Goal: Entertainment & Leisure: Consume media (video, audio)

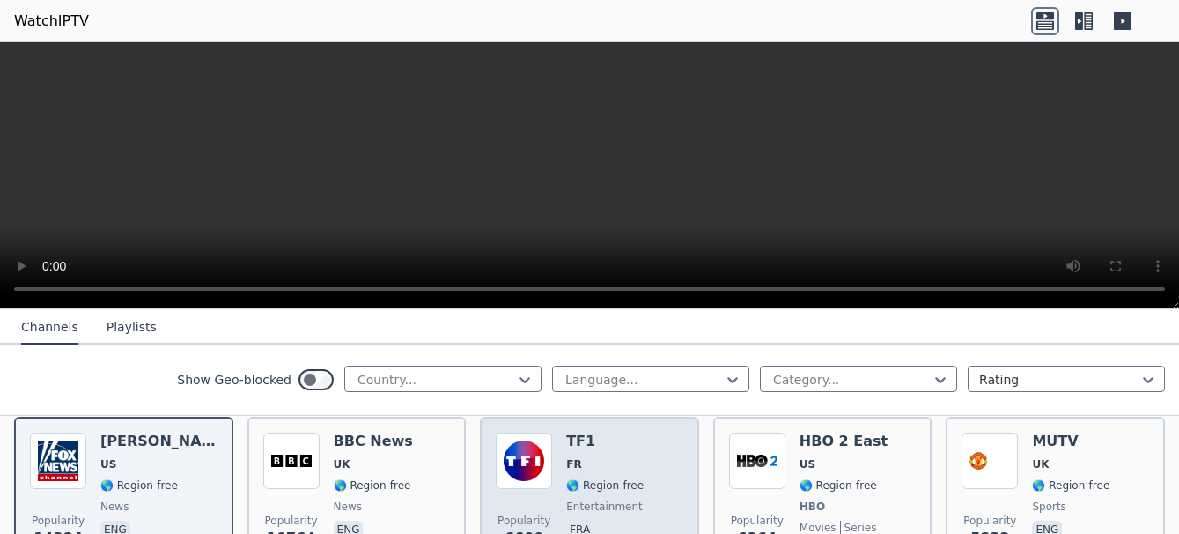
scroll to position [208, 0]
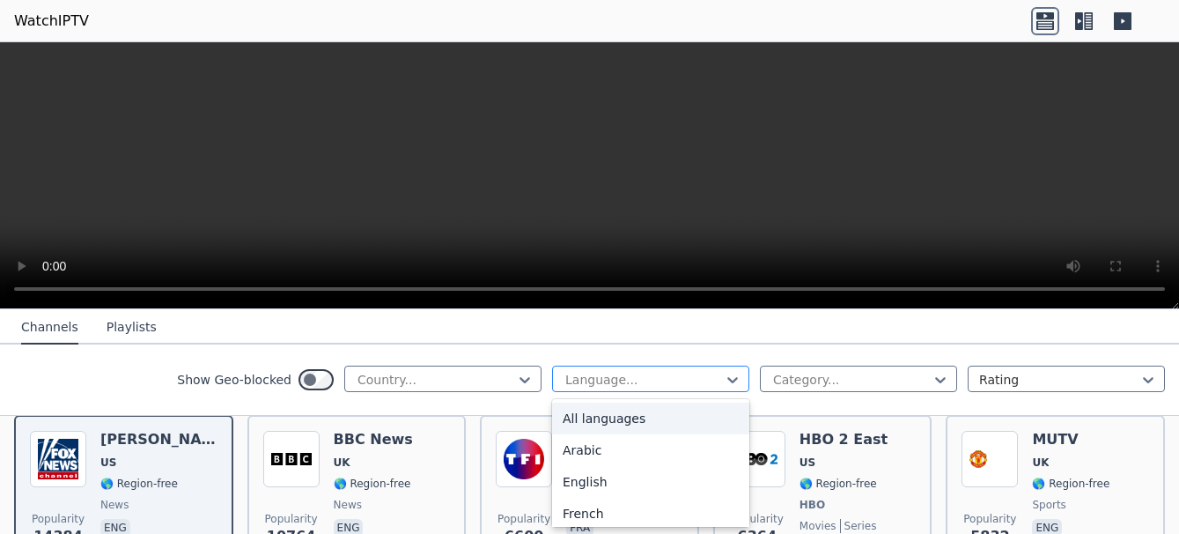
click at [613, 373] on div at bounding box center [644, 380] width 160 height 18
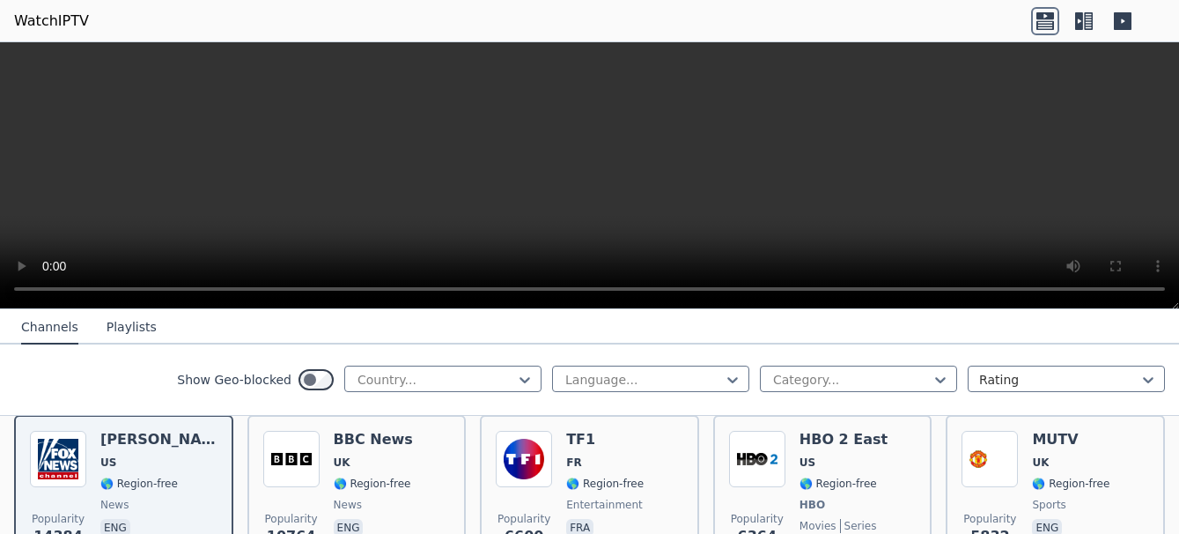
click at [601, 344] on nav "Channels Playlists" at bounding box center [589, 326] width 1179 height 35
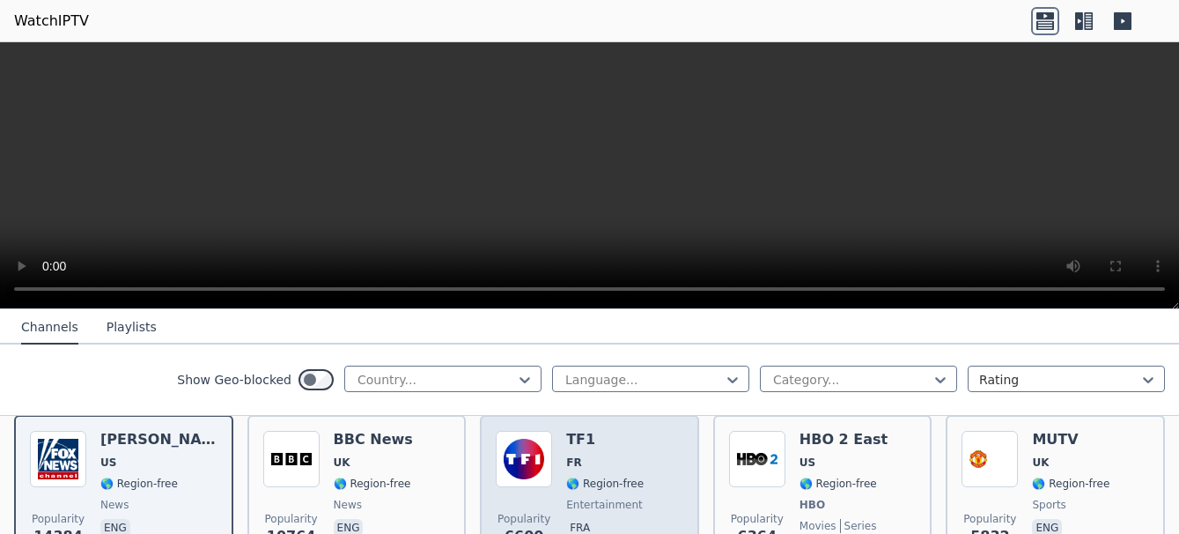
click at [619, 498] on span "entertainment" at bounding box center [604, 505] width 77 height 14
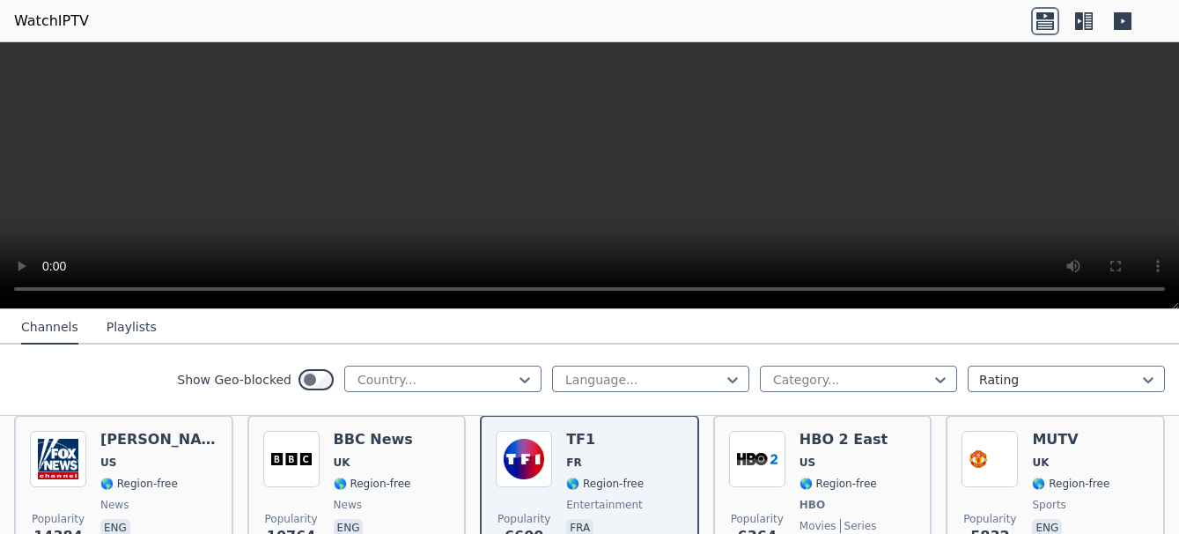
click at [1078, 25] on icon at bounding box center [1079, 21] width 8 height 18
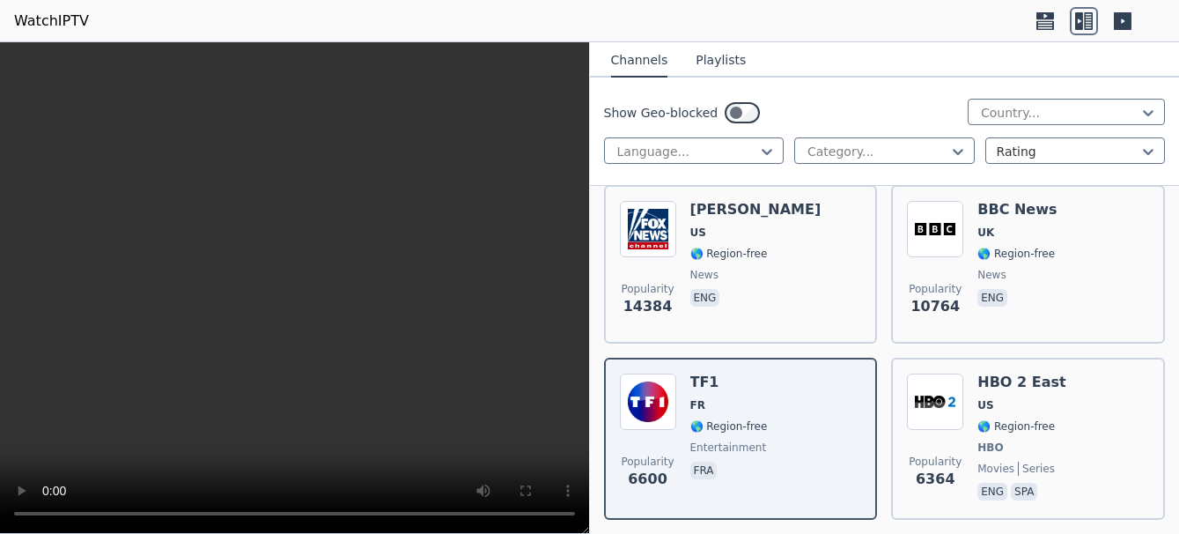
click at [714, 63] on button "Playlists" at bounding box center [721, 60] width 50 height 33
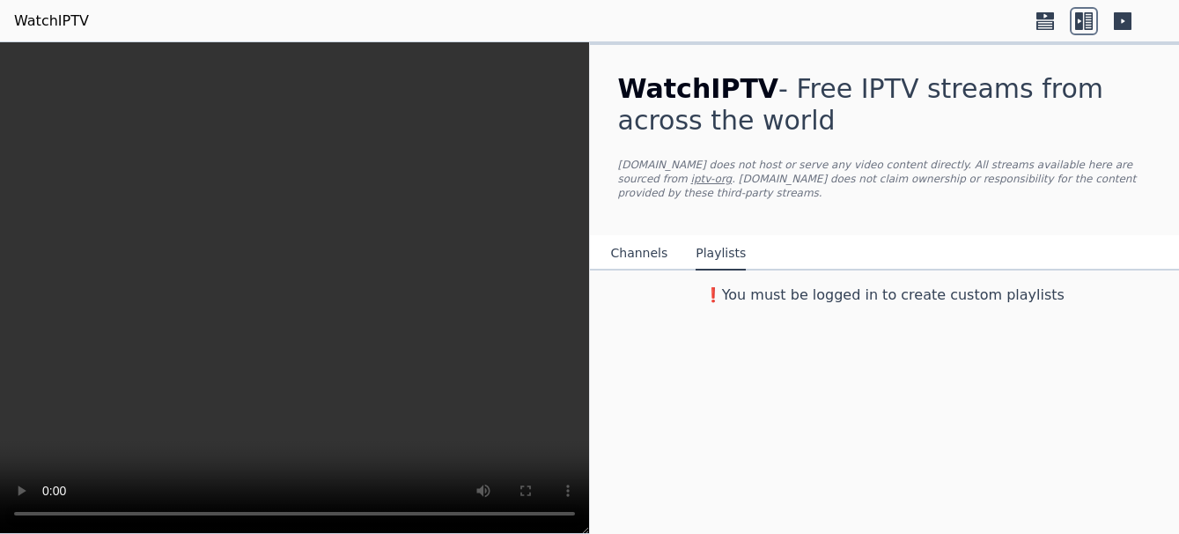
scroll to position [0, 0]
click at [631, 237] on button "Channels" at bounding box center [639, 253] width 57 height 33
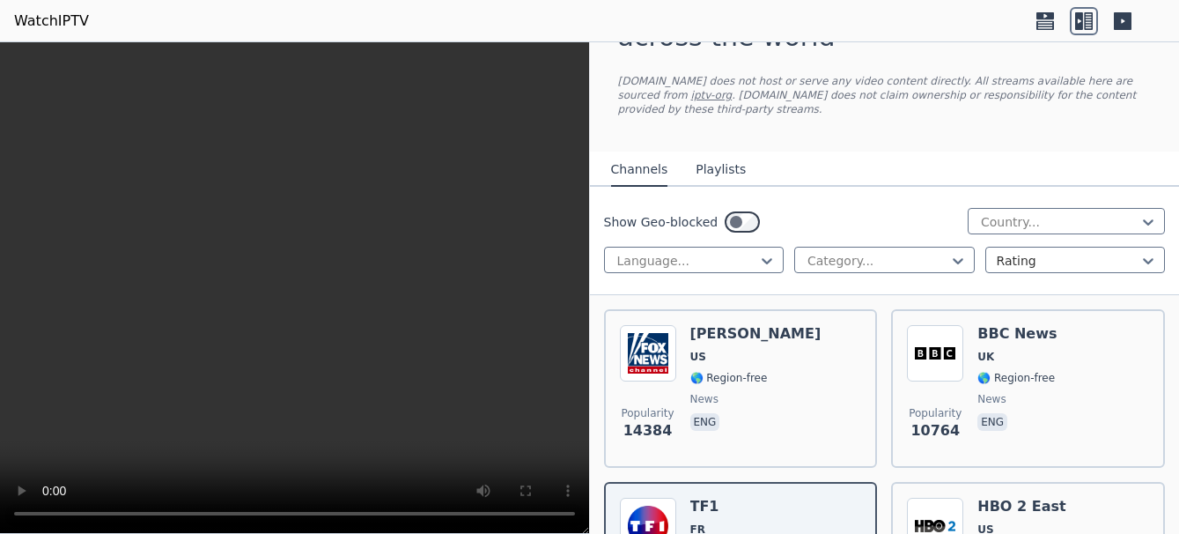
scroll to position [122, 0]
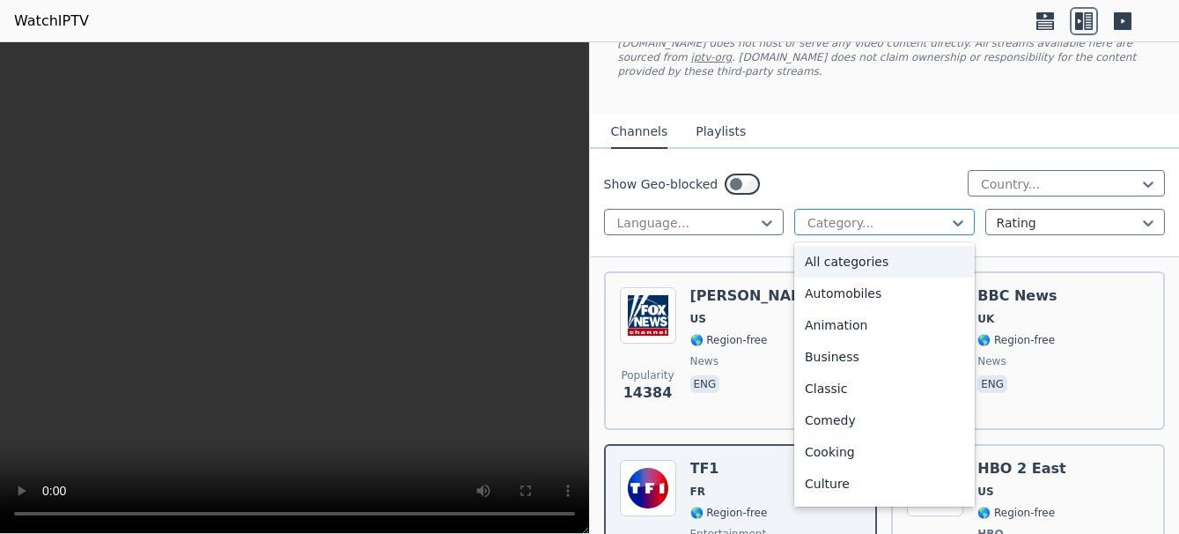
click at [912, 214] on div at bounding box center [878, 223] width 144 height 18
click at [742, 214] on div at bounding box center [688, 223] width 144 height 18
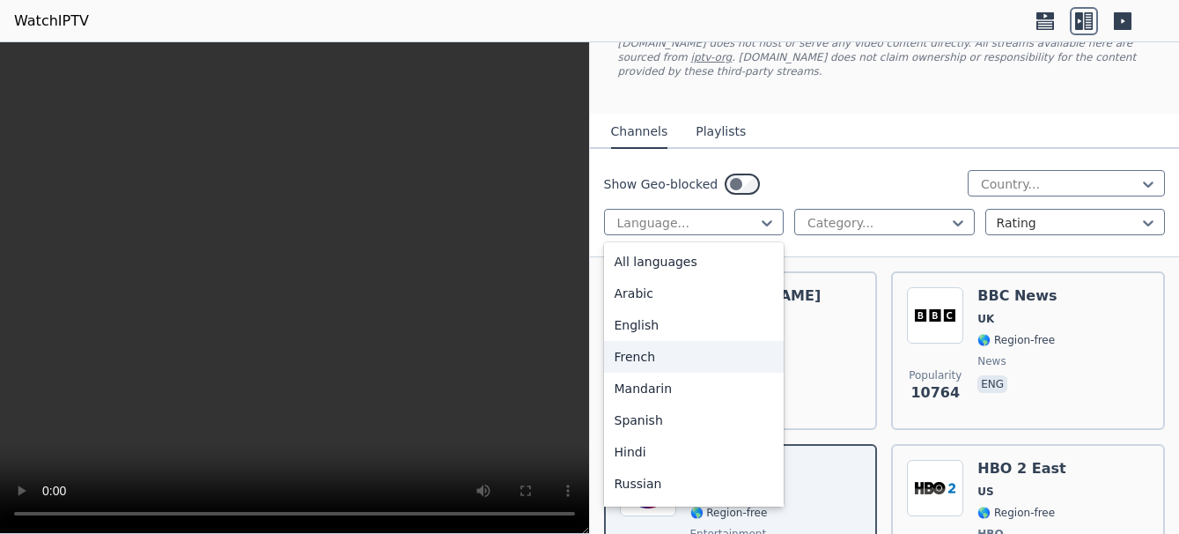
click at [676, 342] on div "French" at bounding box center [694, 357] width 181 height 32
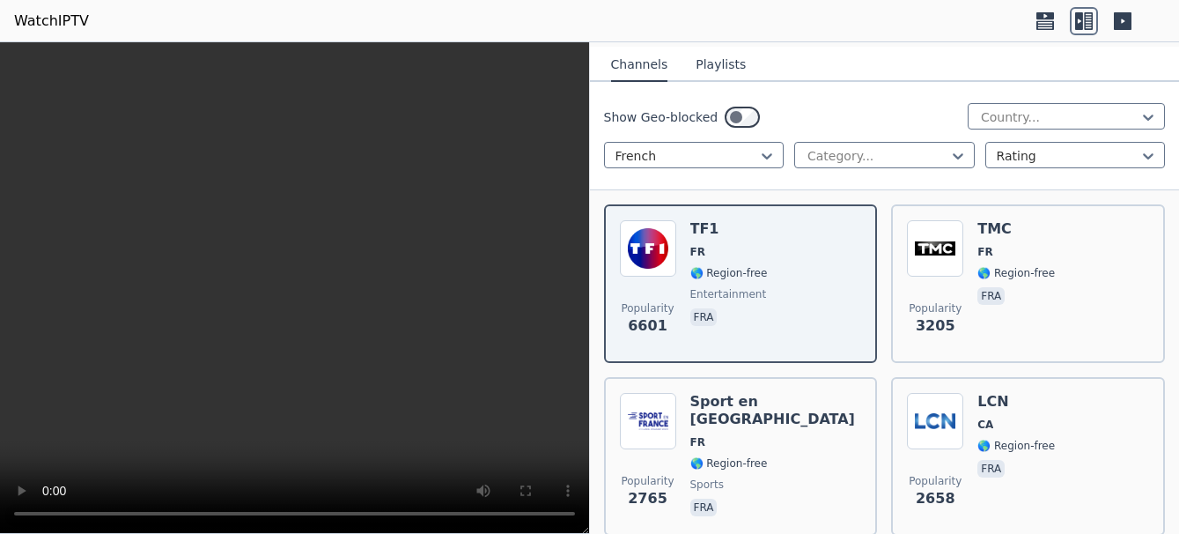
scroll to position [173, 0]
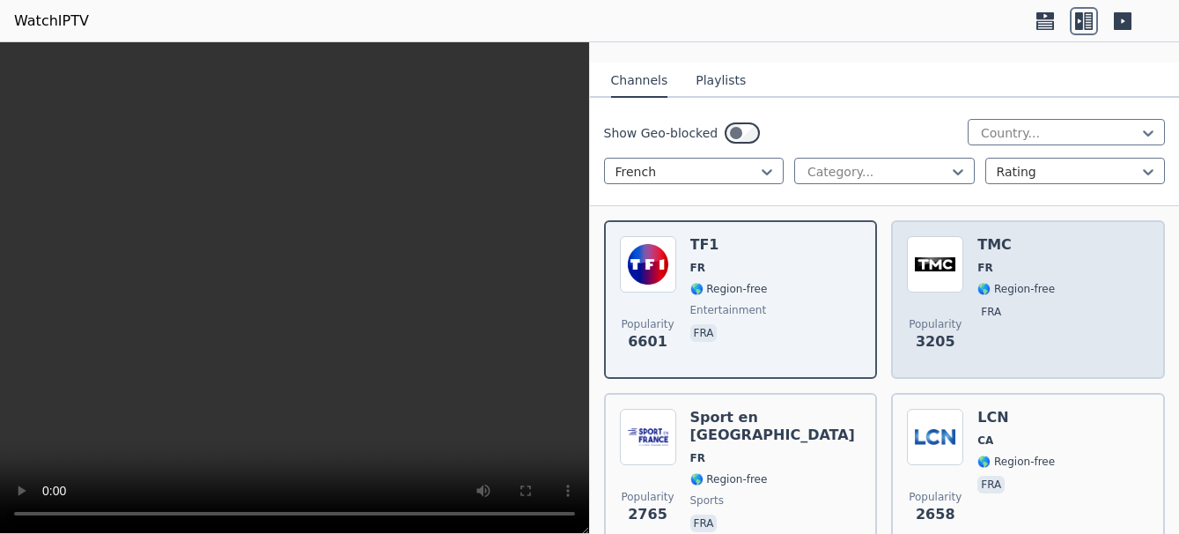
click at [1000, 263] on div "TMC FR 🌎 Region-free fra" at bounding box center [1017, 299] width 78 height 127
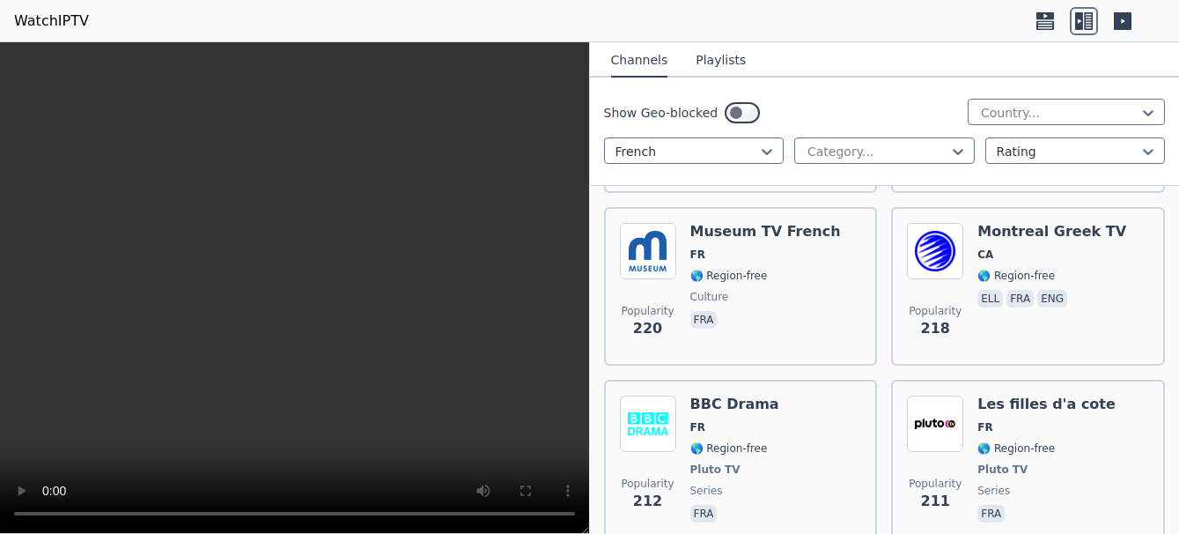
scroll to position [2951, 0]
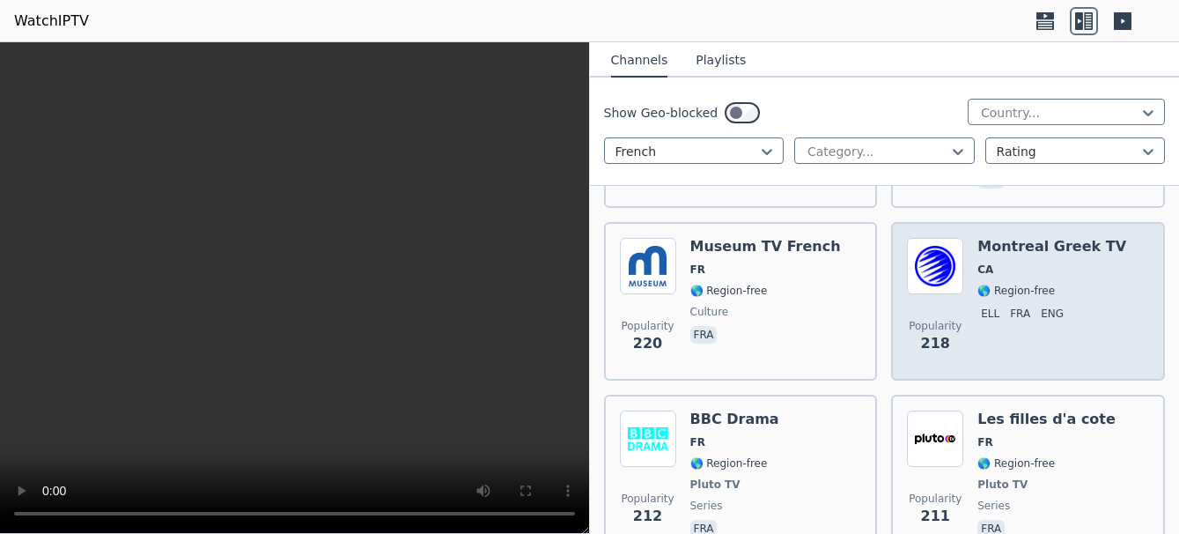
click at [1014, 284] on span "🌎 Region-free" at bounding box center [1017, 291] width 78 height 14
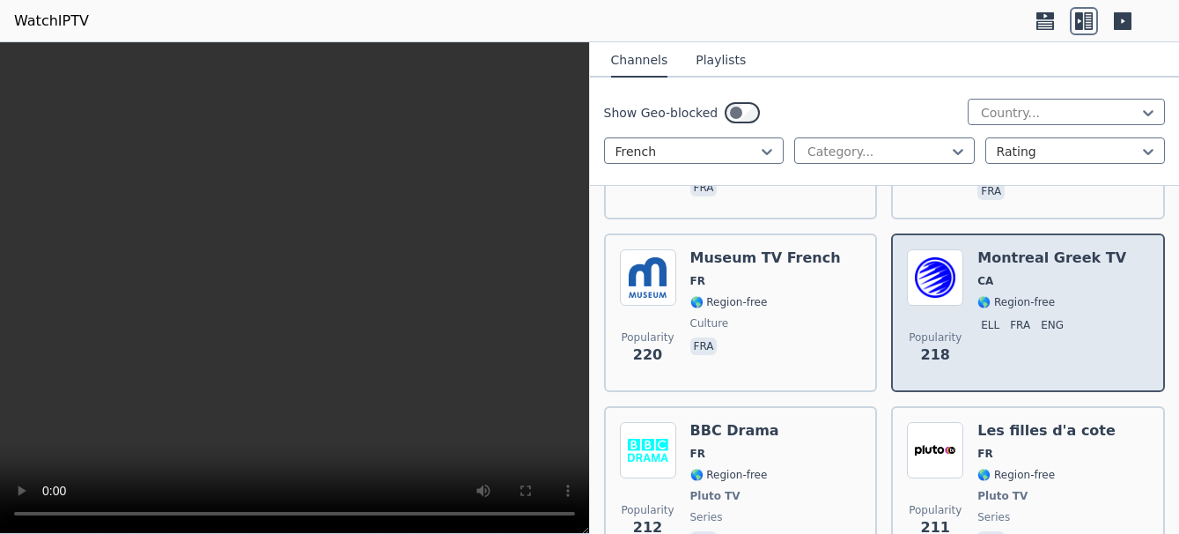
scroll to position [2888, 0]
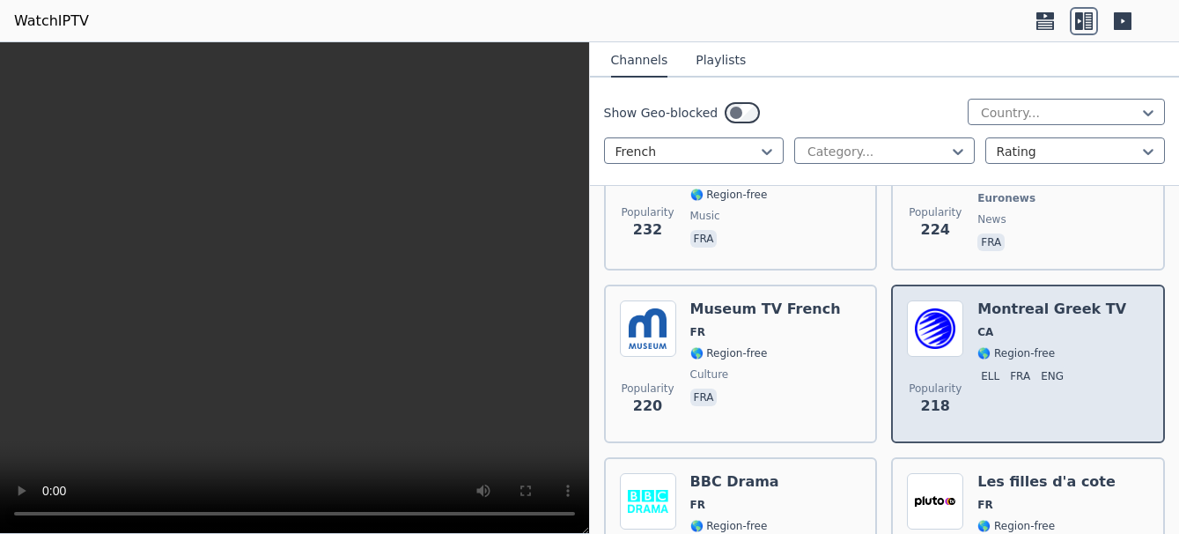
click at [999, 346] on span "🌎 Region-free" at bounding box center [1017, 353] width 78 height 14
click at [1030, 401] on div "Montreal Greek TV CA 🌎 Region-free ell fra eng" at bounding box center [1052, 363] width 149 height 127
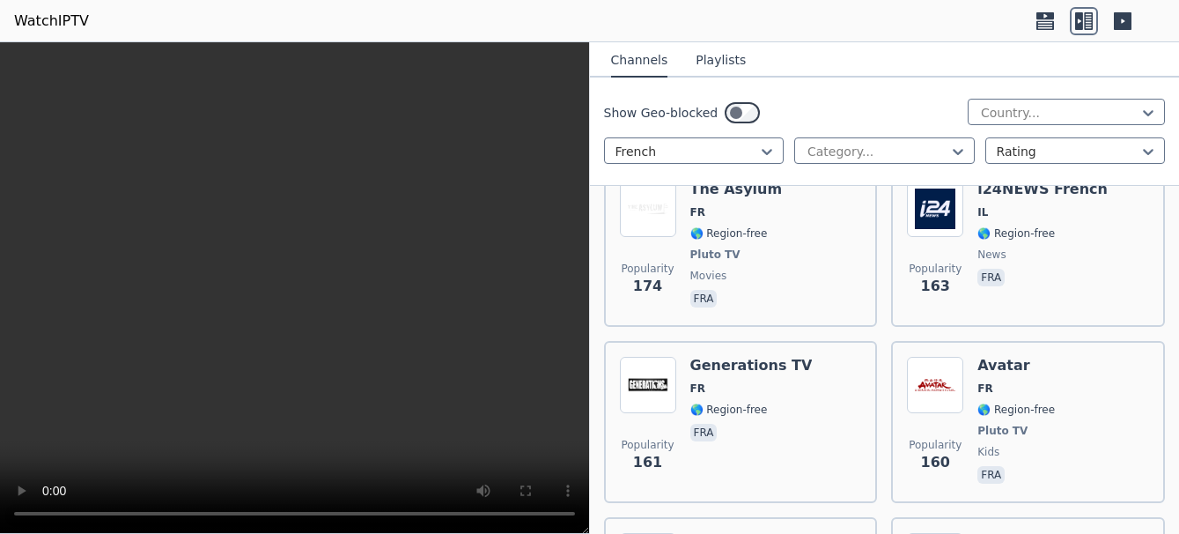
scroll to position [4462, 0]
